Goal: Information Seeking & Learning: Learn about a topic

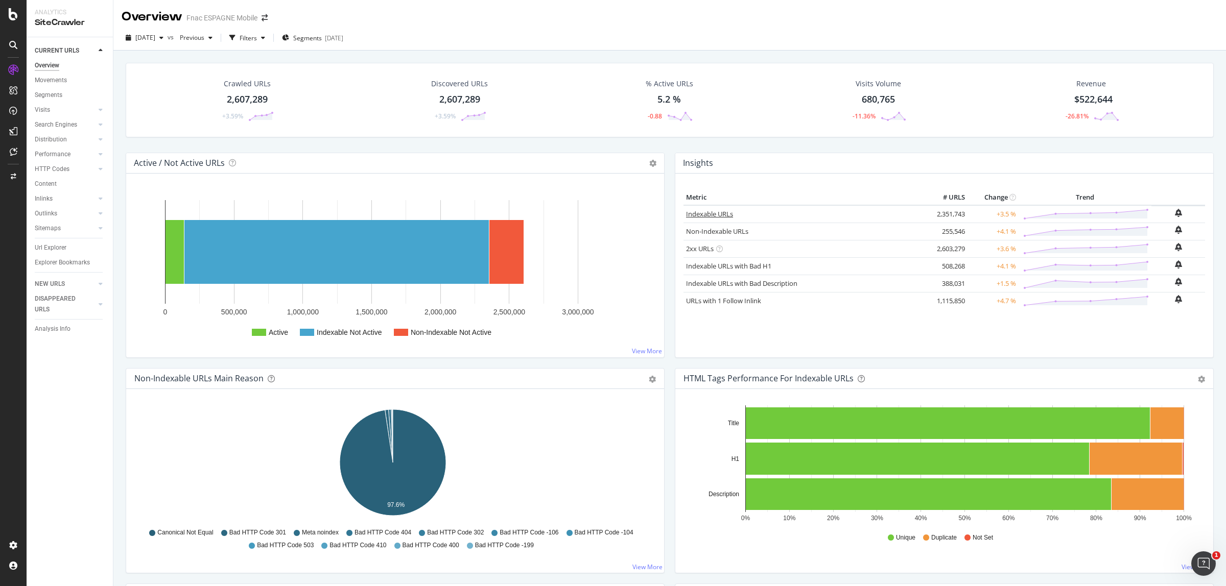
click at [705, 215] on link "Indexable URLs" at bounding box center [709, 213] width 47 height 9
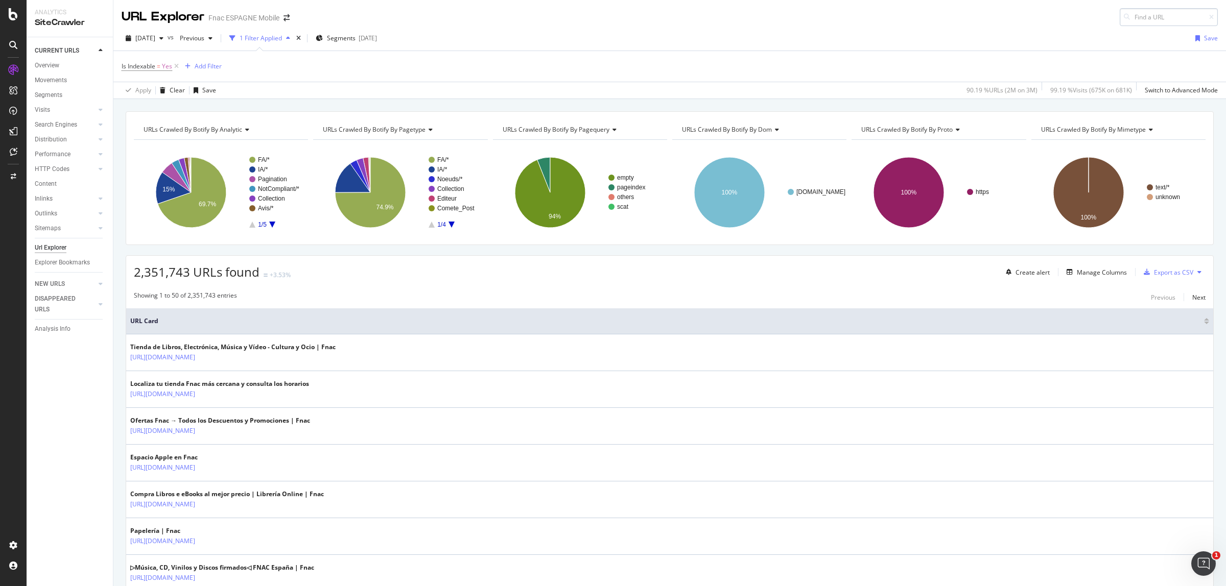
click at [1135, 17] on input at bounding box center [1169, 17] width 98 height 18
type input "[URL][DOMAIN_NAME]"
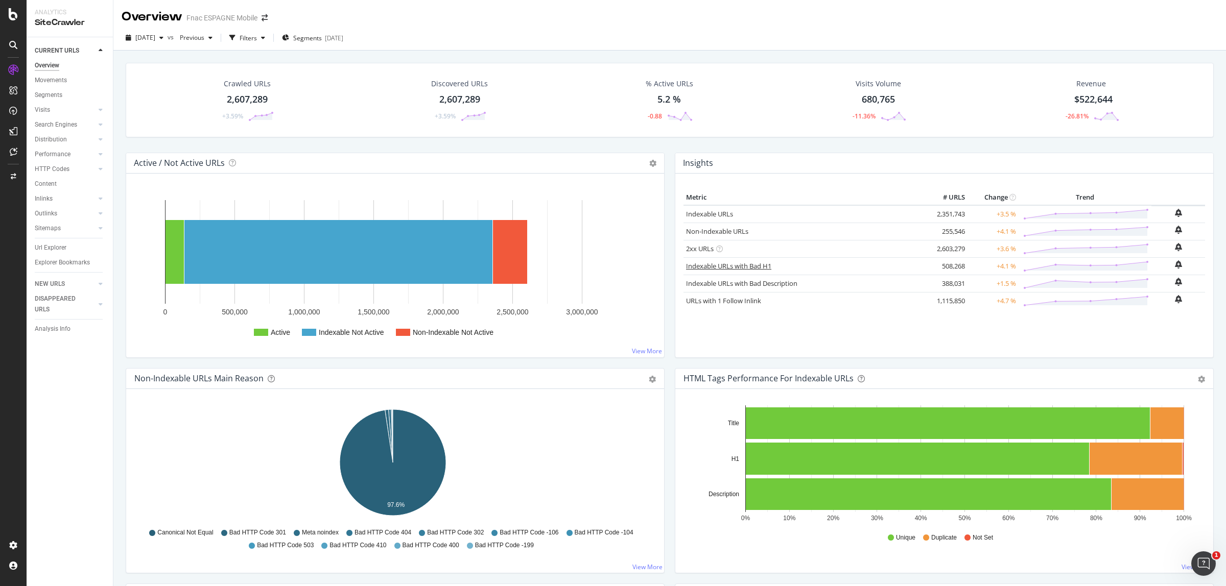
click at [750, 265] on link "Indexable URLs with Bad H1" at bounding box center [728, 266] width 85 height 9
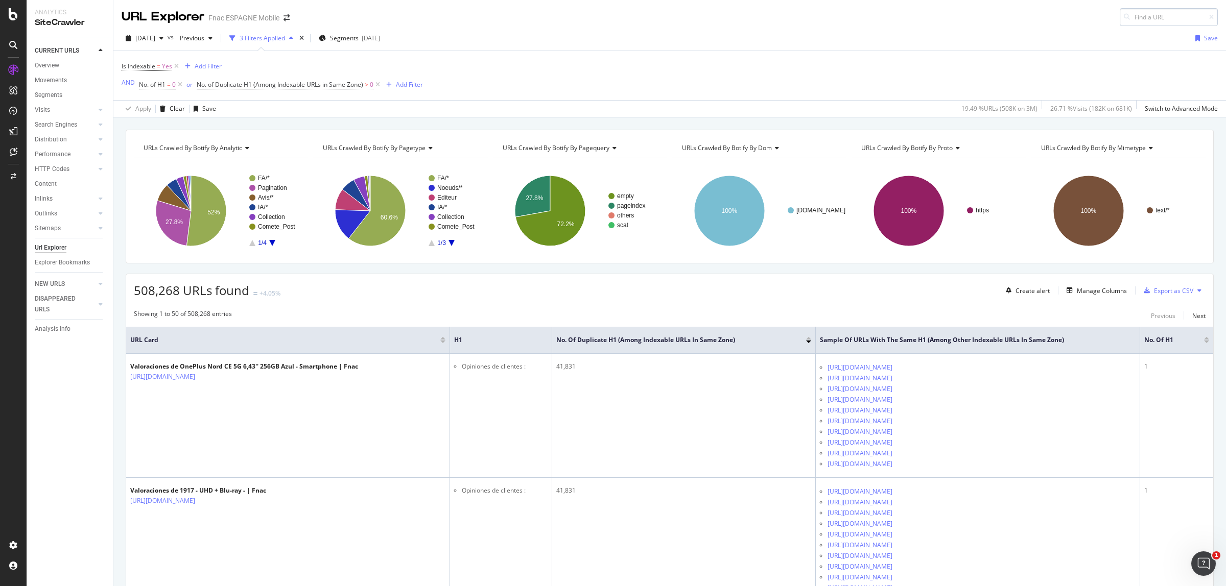
click at [1127, 15] on input at bounding box center [1169, 17] width 98 height 18
type input "[URL][DOMAIN_NAME]"
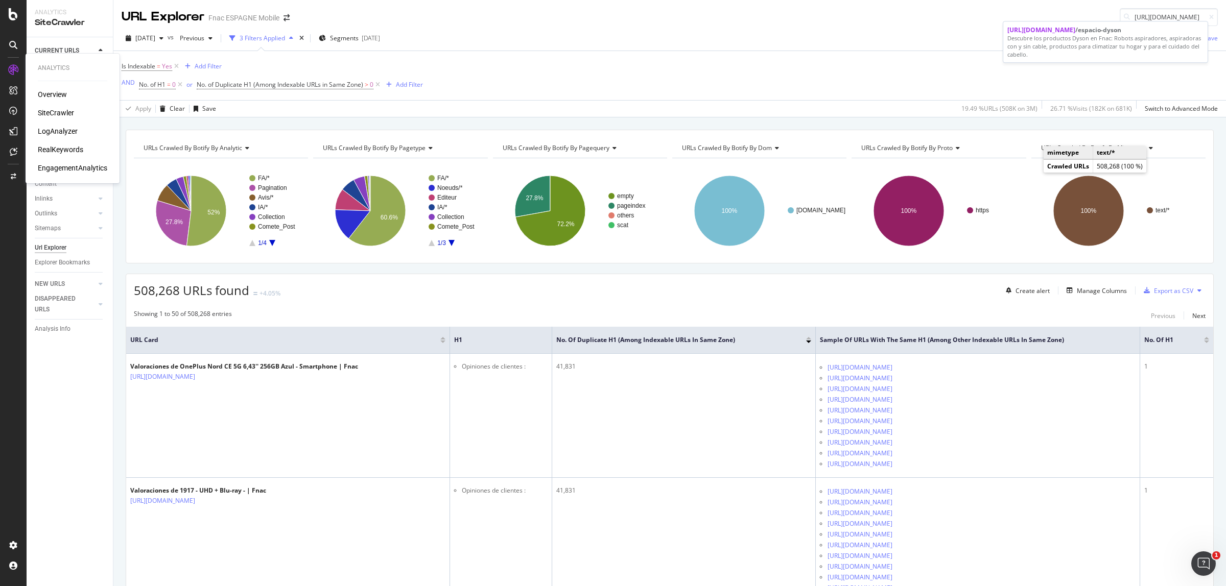
click at [48, 110] on div "SiteCrawler" at bounding box center [56, 113] width 36 height 10
